Goal: Navigation & Orientation: Find specific page/section

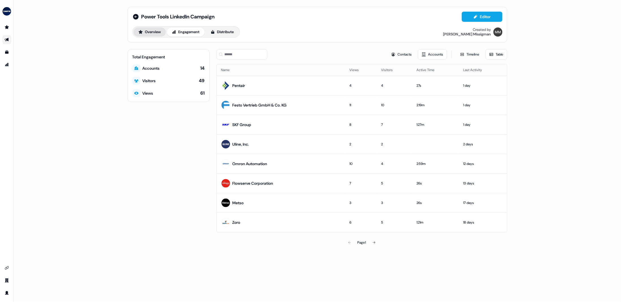
click at [159, 34] on button "Overview" at bounding box center [150, 31] width 32 height 9
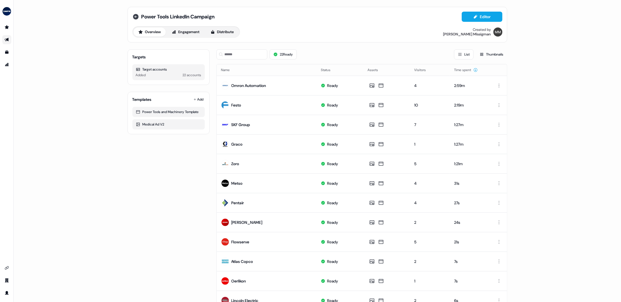
click at [135, 18] on icon at bounding box center [136, 17] width 6 height 6
